Goal: Task Accomplishment & Management: Complete application form

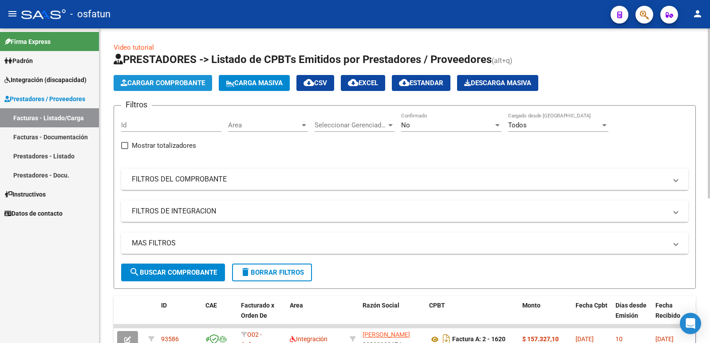
click at [178, 79] on button "Cargar Comprobante" at bounding box center [163, 83] width 99 height 16
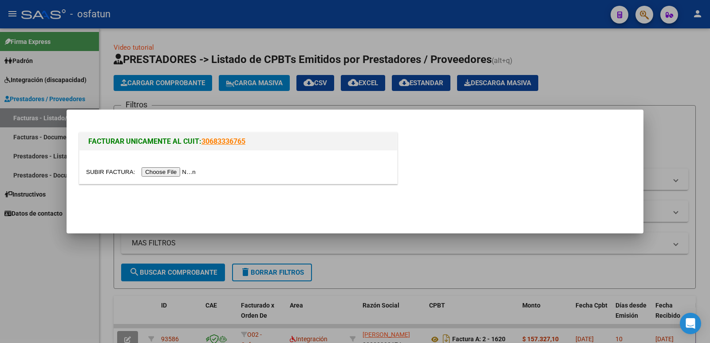
click at [183, 171] on input "file" at bounding box center [142, 171] width 112 height 9
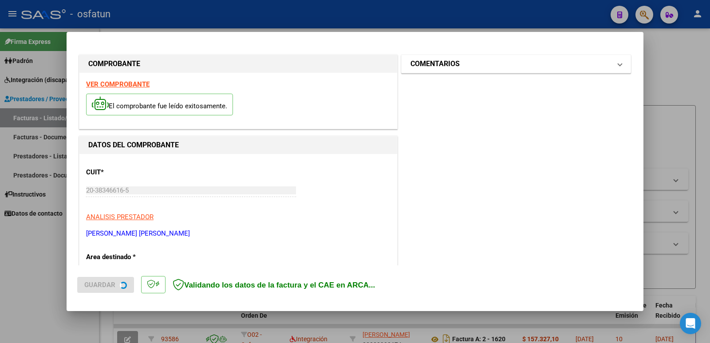
click at [480, 66] on mat-panel-title "COMENTARIOS" at bounding box center [510, 64] width 201 height 11
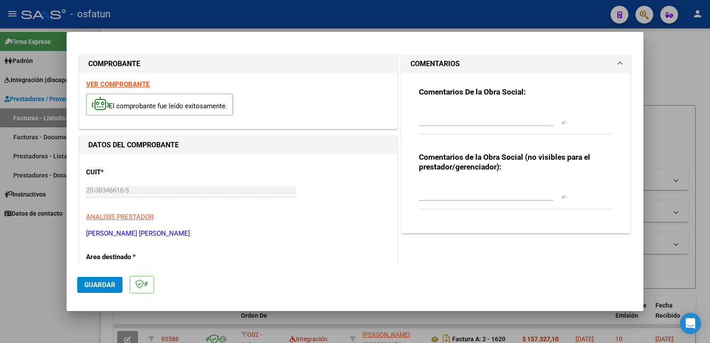
click at [438, 194] on textarea at bounding box center [492, 190] width 146 height 18
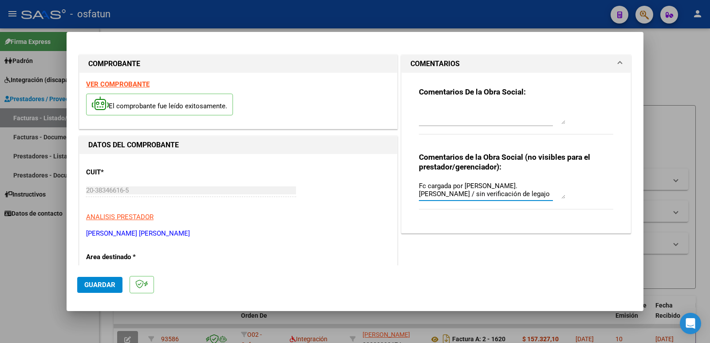
type textarea "Fc cargada por [PERSON_NAME]. [PERSON_NAME] / sin verificación de legajo"
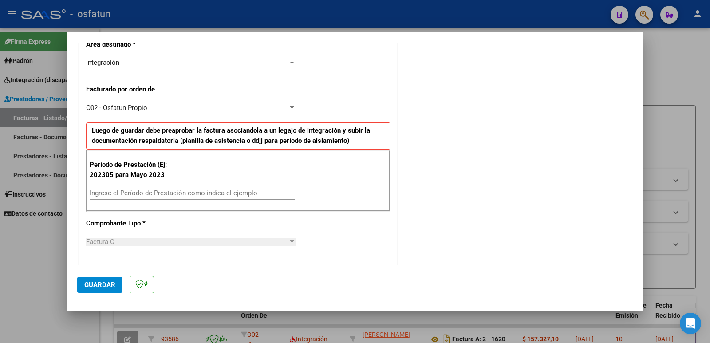
scroll to position [222, 0]
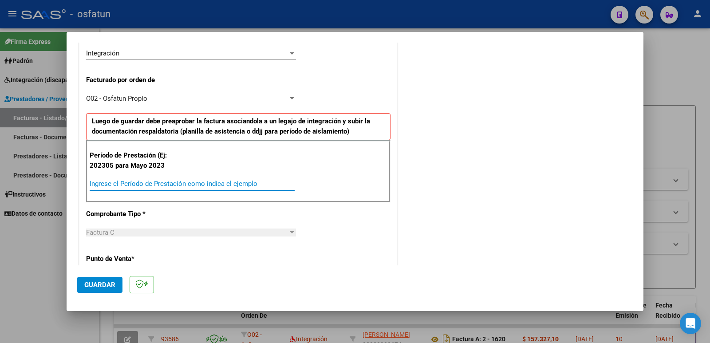
click at [119, 182] on input "Ingrese el Período de Prestación como indica el ejemplo" at bounding box center [192, 184] width 205 height 8
type input "202507"
click at [103, 288] on span "Guardar" at bounding box center [99, 285] width 31 height 8
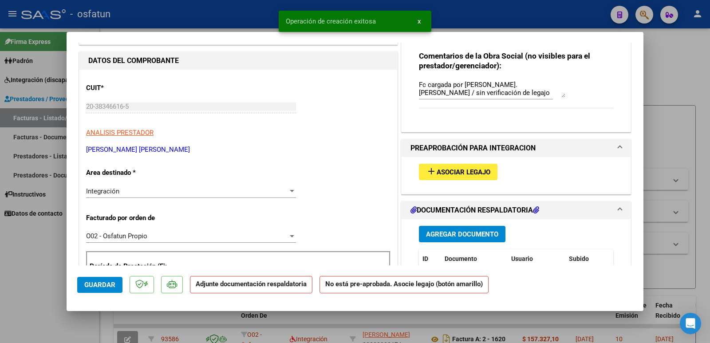
scroll to position [133, 0]
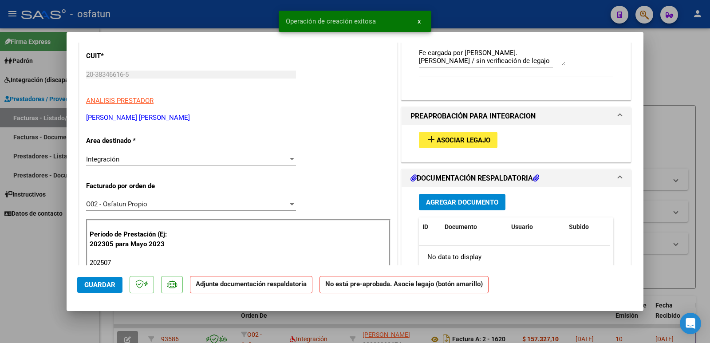
click at [445, 143] on span "Asociar Legajo" at bounding box center [464, 140] width 54 height 8
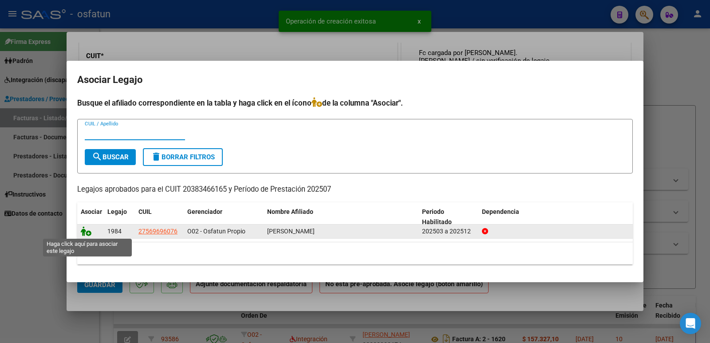
click at [85, 231] on icon at bounding box center [86, 231] width 11 height 10
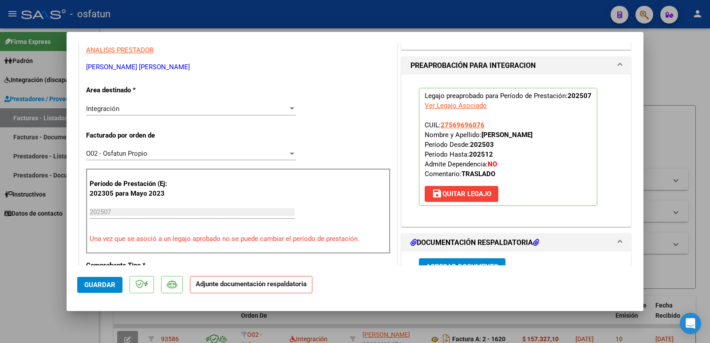
scroll to position [266, 0]
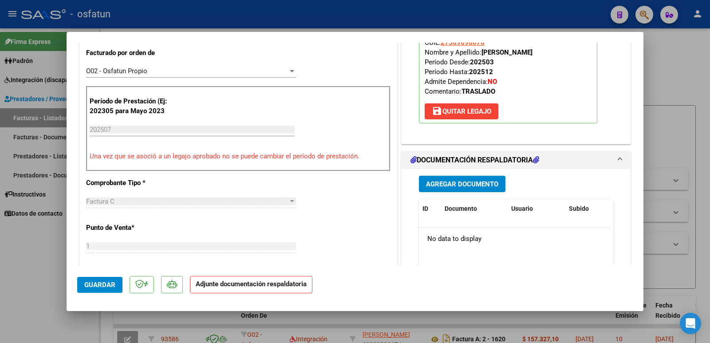
click at [464, 182] on span "Agregar Documento" at bounding box center [462, 184] width 72 height 8
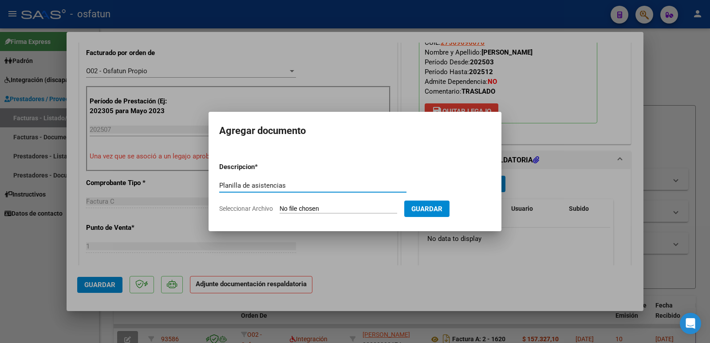
type input "Planilla de asistencias"
click at [343, 210] on input "Seleccionar Archivo" at bounding box center [339, 209] width 118 height 8
type input "C:\fakepath\asistencia [PERSON_NAME].pdf"
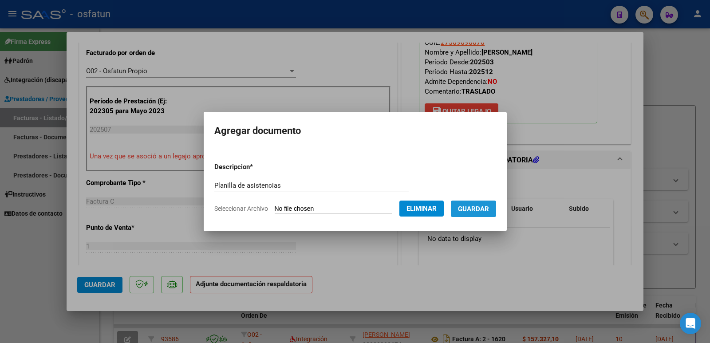
click at [482, 208] on span "Guardar" at bounding box center [473, 209] width 31 height 8
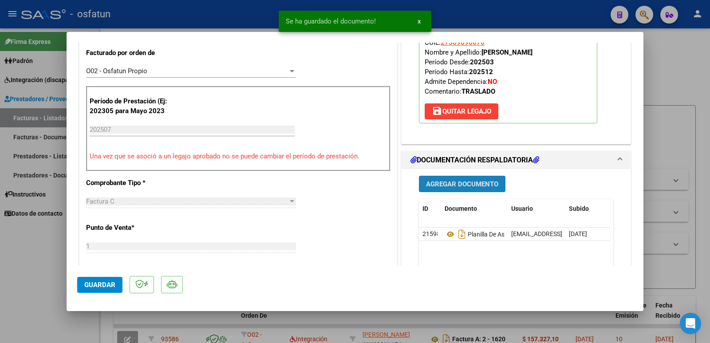
click at [475, 181] on span "Agregar Documento" at bounding box center [462, 184] width 72 height 8
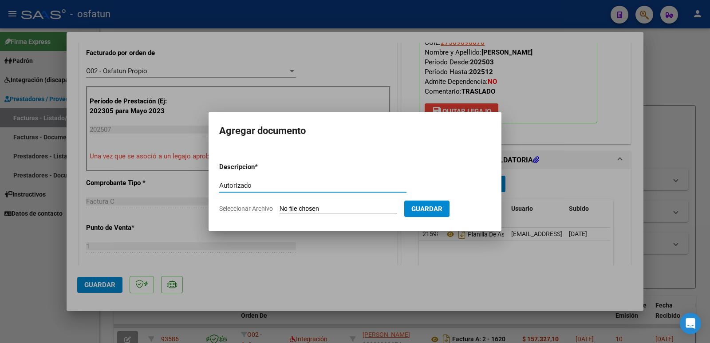
type input "Autorizado"
click at [354, 209] on input "Seleccionar Archivo" at bounding box center [339, 209] width 118 height 8
type input "C:\fakepath\autorizacion [PERSON_NAME] 2025.pdf"
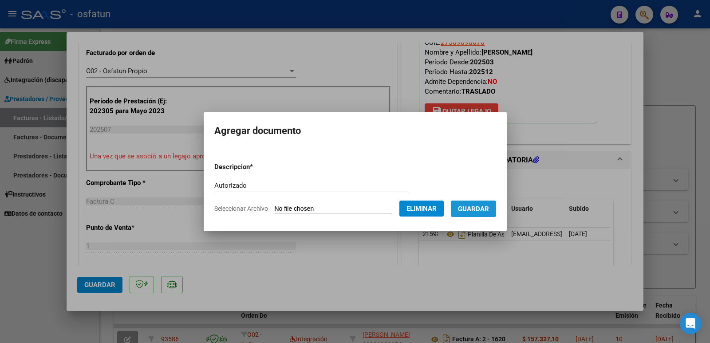
click at [487, 206] on span "Guardar" at bounding box center [473, 209] width 31 height 8
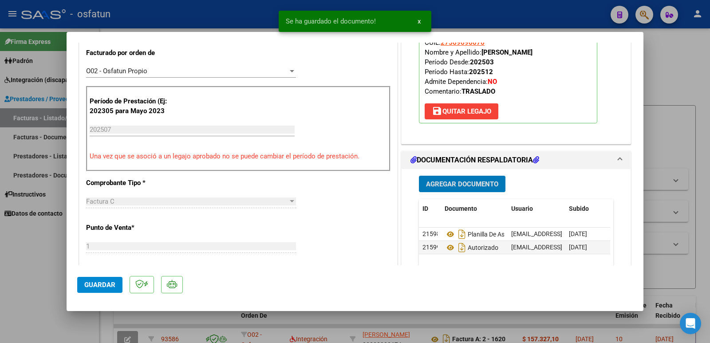
click at [100, 287] on span "Guardar" at bounding box center [99, 285] width 31 height 8
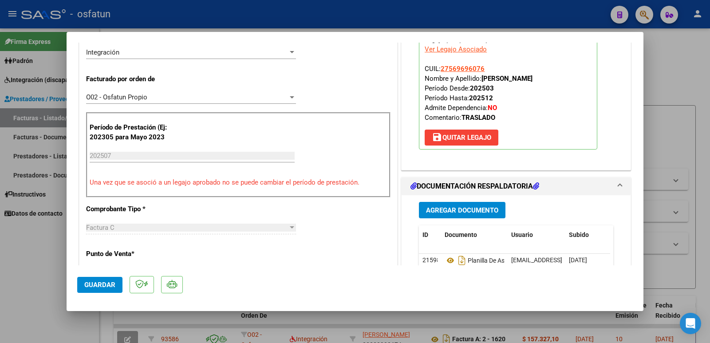
scroll to position [133, 0]
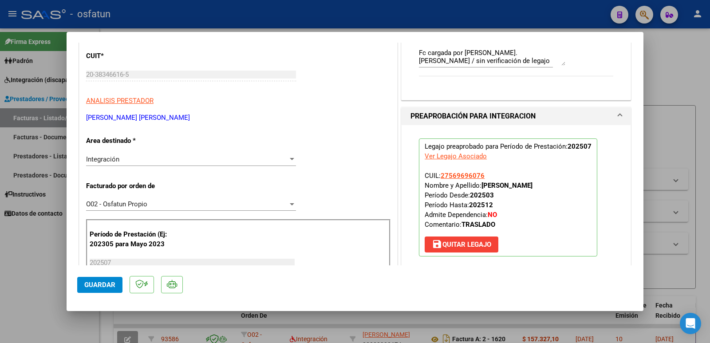
drag, startPoint x: 186, startPoint y: 119, endPoint x: 101, endPoint y: 117, distance: 85.2
copy p "[PERSON_NAME] [PERSON_NAME]"
click at [99, 280] on button "Guardar" at bounding box center [99, 285] width 45 height 16
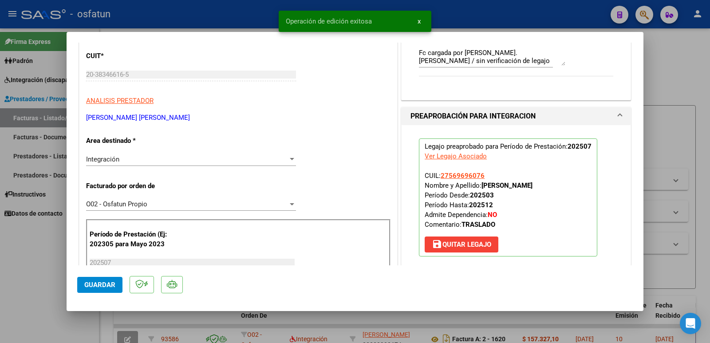
click at [26, 285] on div at bounding box center [355, 171] width 710 height 343
type input "$ 0,00"
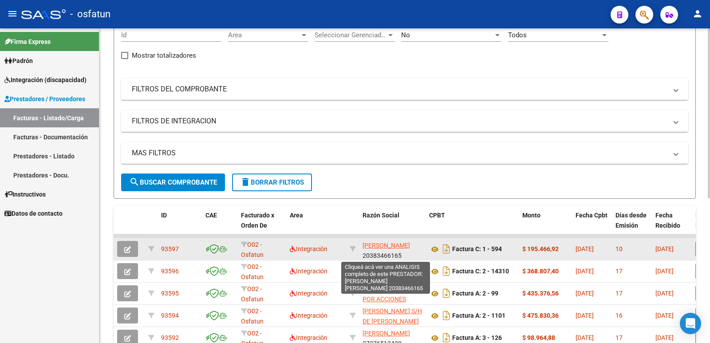
scroll to position [12, 0]
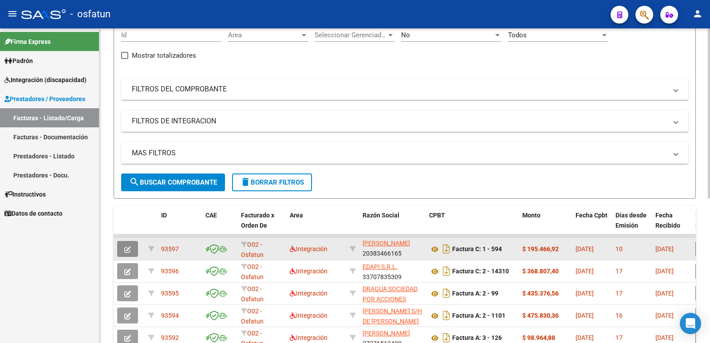
click at [131, 248] on button "button" at bounding box center [127, 249] width 21 height 16
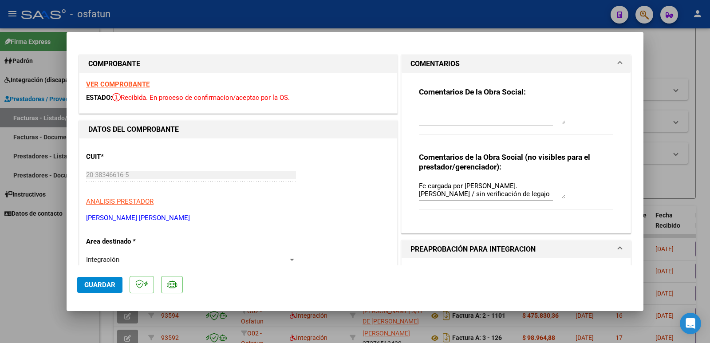
click at [25, 278] on div at bounding box center [355, 171] width 710 height 343
type input "$ 0,00"
